Goal: Find specific page/section: Find specific page/section

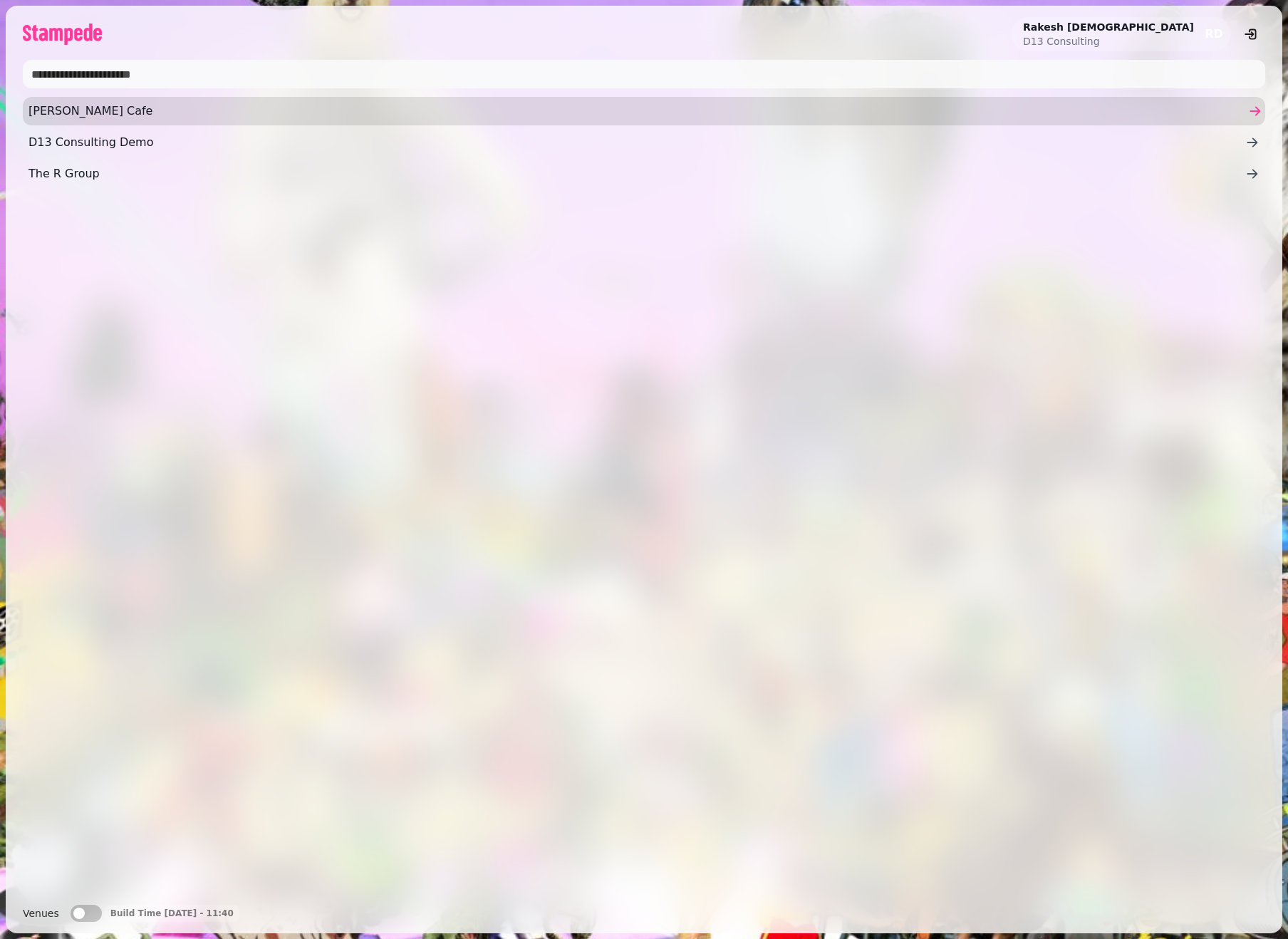
click at [94, 122] on link "Coia's Cafe" at bounding box center [644, 111] width 1243 height 28
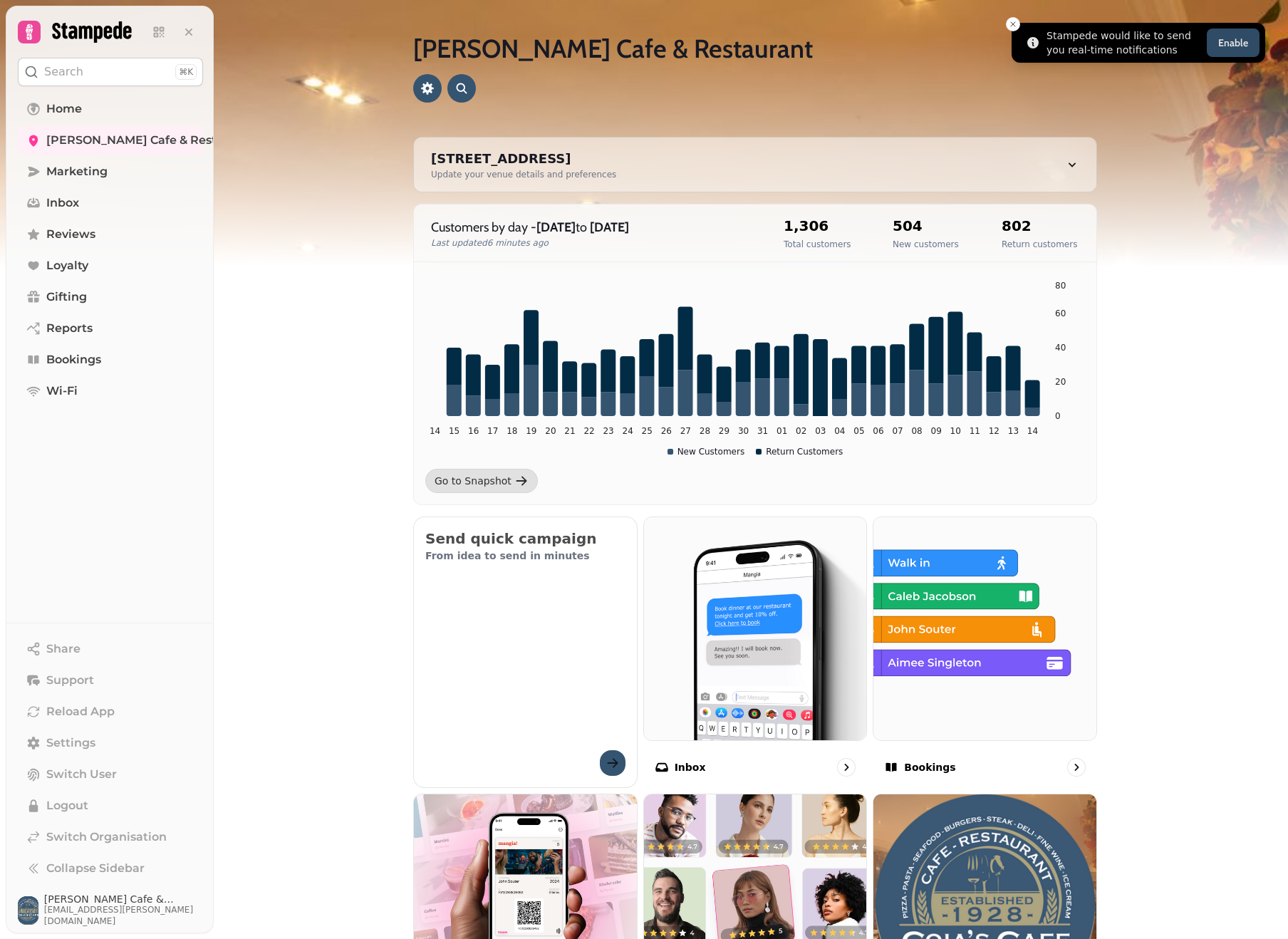
click at [1246, 43] on button "Enable" at bounding box center [1233, 42] width 53 height 28
